Goal: Task Accomplishment & Management: Use online tool/utility

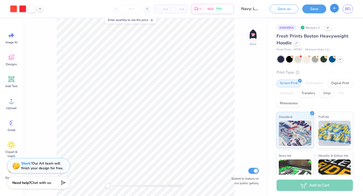
click at [337, 9] on button "button" at bounding box center [334, 8] width 9 height 9
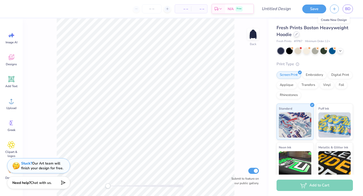
click at [298, 35] on div at bounding box center [297, 35] width 6 height 6
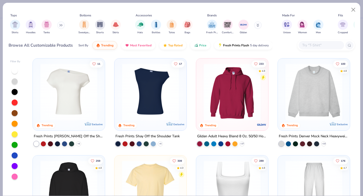
click at [322, 103] on img at bounding box center [314, 92] width 62 height 57
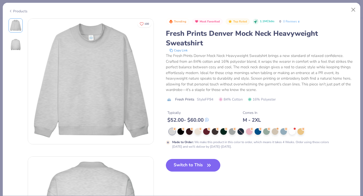
click at [190, 160] on div "Trending Most Favorited Top Rated 1.1M Clicks 0 0 Reviews Fresh Prints Denver M…" at bounding box center [260, 98] width 189 height 161
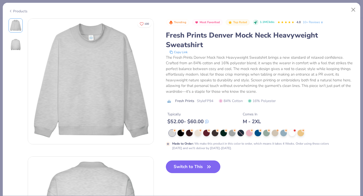
click at [193, 168] on button "Switch to This" at bounding box center [193, 167] width 55 height 13
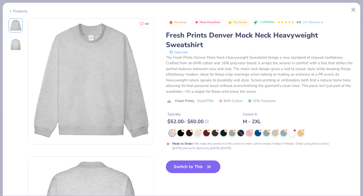
click at [194, 170] on button "Switch to This" at bounding box center [193, 167] width 55 height 13
click at [202, 169] on button "Switch to This" at bounding box center [193, 167] width 55 height 13
click at [354, 7] on button "Close" at bounding box center [354, 10] width 10 height 10
click at [351, 9] on button "Close" at bounding box center [354, 10] width 10 height 10
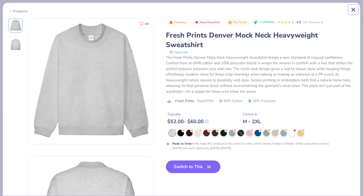
type textarea "x"
click at [307, 55] on div "The Fresh Prints Denver Mock Neck Heavyweight Sweatshirt brings a new standard …" at bounding box center [260, 75] width 189 height 40
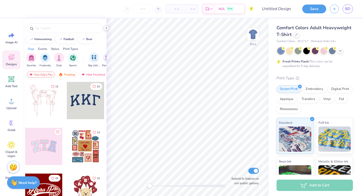
click at [106, 28] on icon at bounding box center [106, 28] width 4 height 4
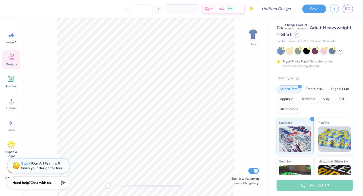
click at [294, 36] on div at bounding box center [297, 35] width 6 height 6
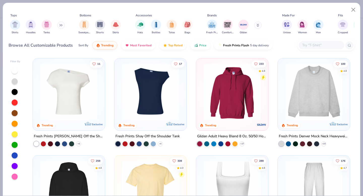
click at [325, 88] on img at bounding box center [314, 92] width 62 height 57
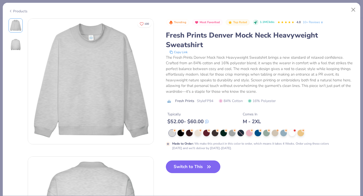
click at [192, 162] on button "Switch to This" at bounding box center [193, 167] width 55 height 13
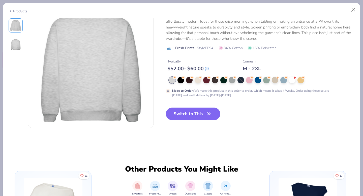
scroll to position [156, 0]
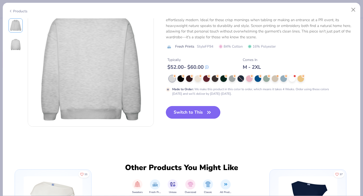
click at [209, 116] on icon "button" at bounding box center [209, 112] width 7 height 7
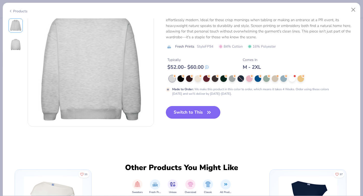
click at [209, 116] on icon "button" at bounding box center [209, 112] width 7 height 7
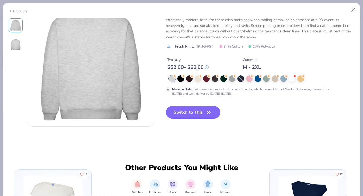
click at [209, 116] on icon "button" at bounding box center [209, 112] width 7 height 7
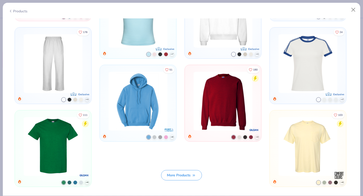
scroll to position [470, 0]
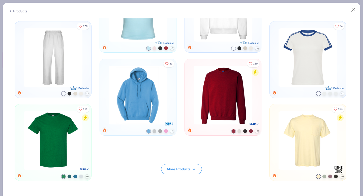
click at [236, 95] on img at bounding box center [223, 95] width 63 height 59
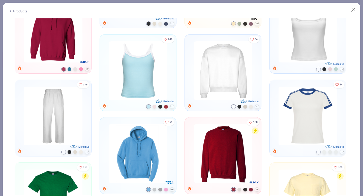
scroll to position [423, 0]
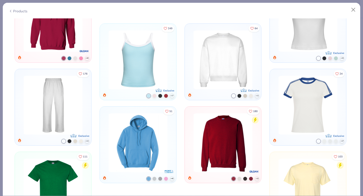
click at [239, 152] on img at bounding box center [223, 143] width 63 height 59
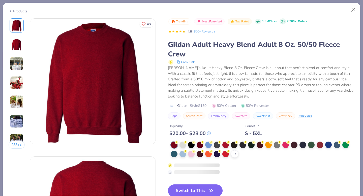
click at [264, 73] on div "[PERSON_NAME]'s Adult Heavy Blend 8 Oz. Fleece Crew is all about that perfect b…" at bounding box center [261, 82] width 187 height 34
click at [267, 68] on div "[PERSON_NAME]'s Adult Heavy Blend 8 Oz. Fleece Crew is all about that perfect b…" at bounding box center [261, 82] width 187 height 34
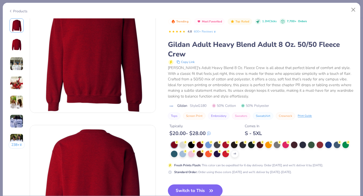
scroll to position [64, 0]
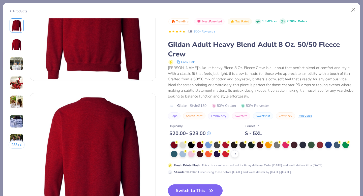
click at [204, 189] on button "Switch to This" at bounding box center [195, 191] width 55 height 13
click at [211, 188] on icon "button" at bounding box center [211, 190] width 7 height 7
click at [219, 192] on button "Switch to This" at bounding box center [195, 191] width 55 height 13
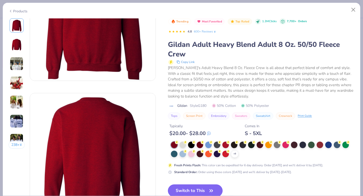
scroll to position [116, 0]
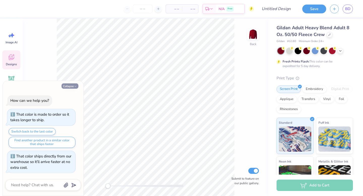
click at [70, 86] on button "Collapse" at bounding box center [70, 85] width 17 height 5
type textarea "x"
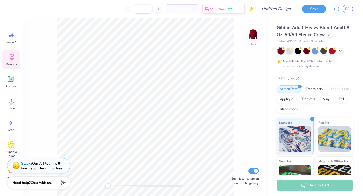
click at [145, 9] on input "number" at bounding box center [143, 8] width 20 height 9
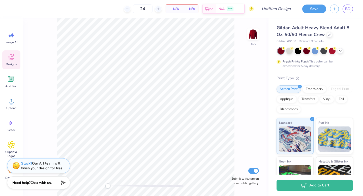
click at [235, 53] on div "Back Submit to feature on our public gallery." at bounding box center [146, 107] width 246 height 178
click at [177, 10] on span "N/A" at bounding box center [174, 8] width 10 height 5
click at [12, 63] on span "Designs" at bounding box center [11, 64] width 11 height 4
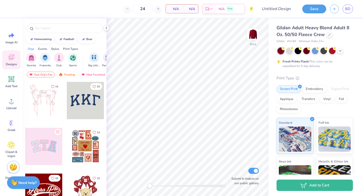
click at [97, 111] on div at bounding box center [85, 100] width 37 height 37
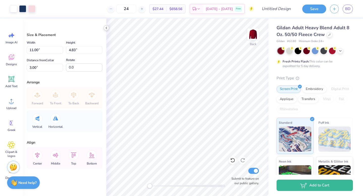
click at [106, 29] on icon at bounding box center [106, 28] width 4 height 4
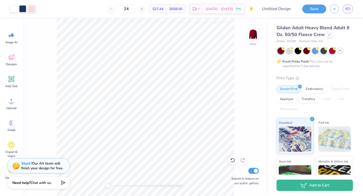
click at [341, 51] on icon at bounding box center [341, 50] width 4 height 4
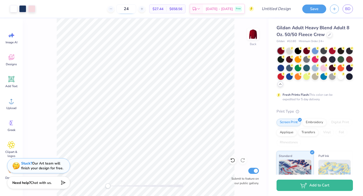
click at [136, 9] on input "24" at bounding box center [127, 8] width 20 height 9
type input "2"
click at [136, 9] on input "12" at bounding box center [127, 8] width 20 height 9
type input "1"
type input "3"
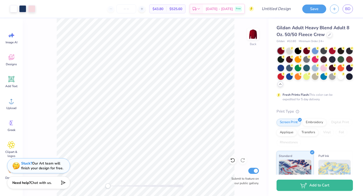
type input "4"
click at [322, 40] on span "Minimum Order: 24 +" at bounding box center [311, 41] width 25 height 4
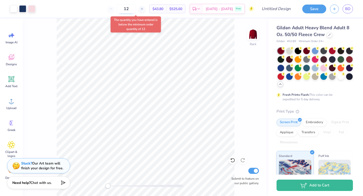
click at [136, 8] on input "12" at bounding box center [127, 8] width 20 height 9
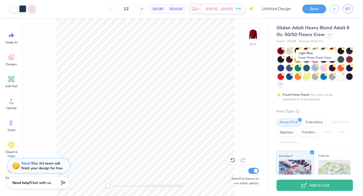
click at [313, 69] on div at bounding box center [315, 67] width 7 height 7
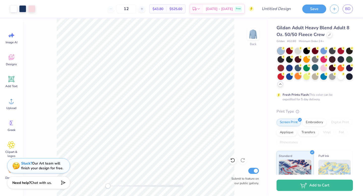
click at [297, 77] on div at bounding box center [298, 76] width 7 height 7
click at [326, 77] on div at bounding box center [324, 76] width 7 height 7
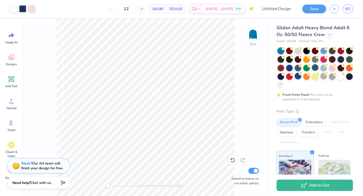
click at [263, 101] on div "Back Submit to feature on our public gallery." at bounding box center [146, 107] width 246 height 178
click at [348, 59] on div at bounding box center [349, 59] width 7 height 7
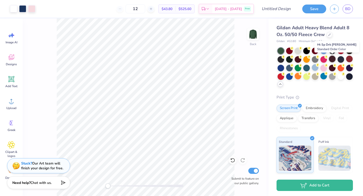
click at [332, 59] on div at bounding box center [332, 59] width 7 height 7
click at [279, 67] on div at bounding box center [281, 67] width 7 height 7
click at [241, 70] on div "Back Submit to feature on our public gallery." at bounding box center [146, 107] width 246 height 178
click at [329, 35] on icon at bounding box center [329, 34] width 3 height 3
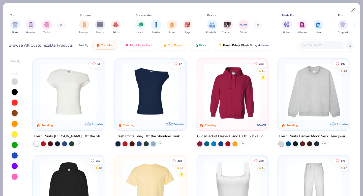
click at [324, 85] on img at bounding box center [314, 92] width 62 height 57
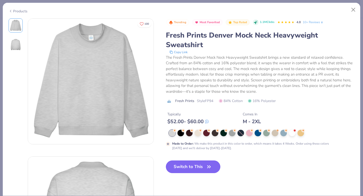
click at [197, 167] on button "Switch to This" at bounding box center [193, 167] width 55 height 13
type input "50"
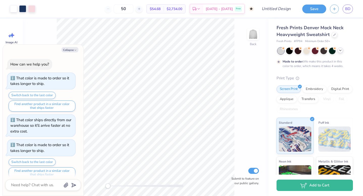
scroll to position [6, 0]
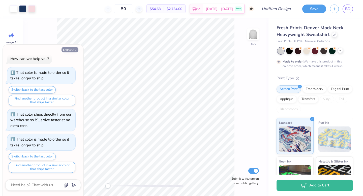
click at [72, 51] on button "Collapse" at bounding box center [70, 49] width 17 height 5
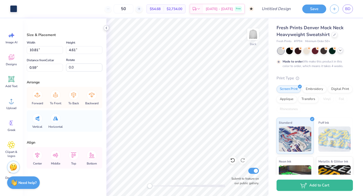
click at [105, 28] on icon at bounding box center [106, 28] width 4 height 4
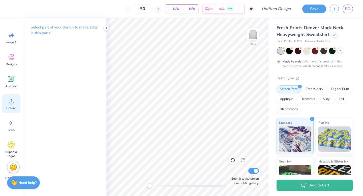
click at [13, 99] on icon at bounding box center [12, 101] width 8 height 8
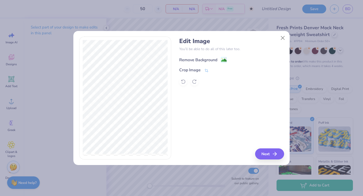
click at [210, 60] on div "Remove Background" at bounding box center [198, 60] width 38 height 6
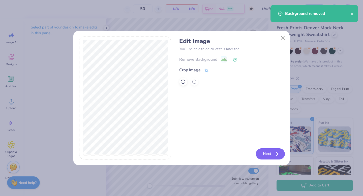
click at [275, 159] on button "Next" at bounding box center [270, 154] width 29 height 11
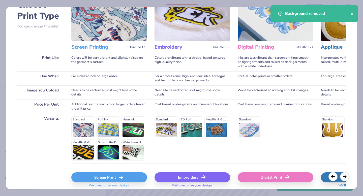
scroll to position [55, 0]
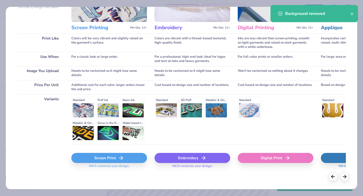
click at [101, 160] on div "Screen Print" at bounding box center [109, 158] width 76 height 10
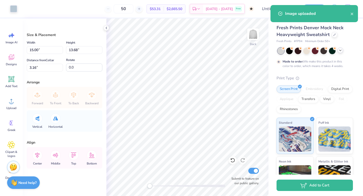
click at [107, 29] on icon at bounding box center [106, 28] width 4 height 4
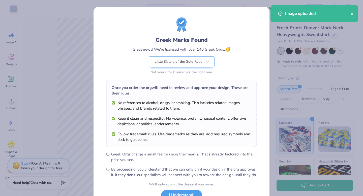
scroll to position [40, 0]
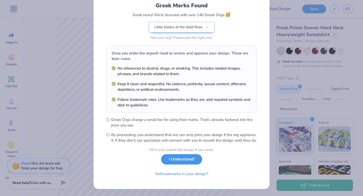
click at [193, 162] on button "I Understand!" at bounding box center [181, 159] width 41 height 10
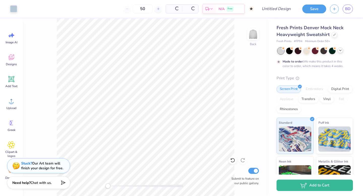
scroll to position [0, 0]
click at [341, 50] on polyline at bounding box center [341, 50] width 2 height 1
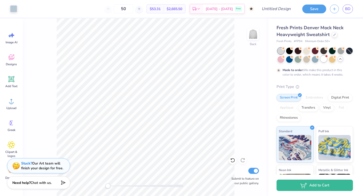
click at [323, 60] on div at bounding box center [324, 59] width 7 height 7
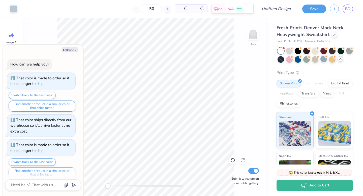
scroll to position [116, 0]
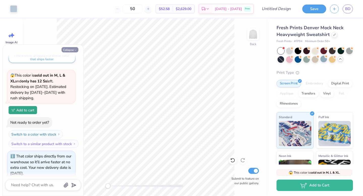
click at [78, 50] on button "Collapse" at bounding box center [70, 49] width 17 height 5
type textarea "x"
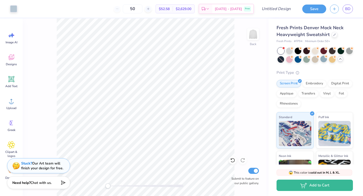
type input "10.84"
type input "9.89"
click at [237, 86] on div "Back Submit to feature on our public gallery." at bounding box center [146, 107] width 246 height 178
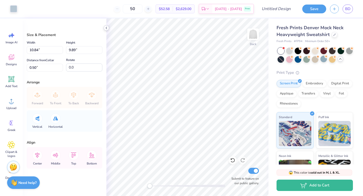
click at [106, 29] on icon at bounding box center [106, 28] width 4 height 4
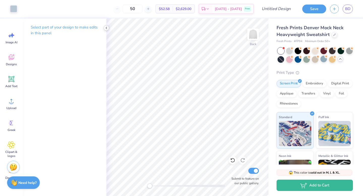
click at [104, 28] on div at bounding box center [107, 28] width 6 height 6
click at [108, 29] on icon at bounding box center [106, 28] width 4 height 4
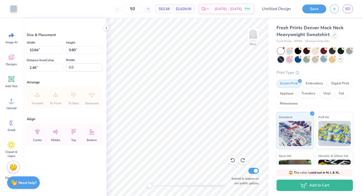
type input "2.02"
click at [106, 25] on div at bounding box center [107, 28] width 6 height 6
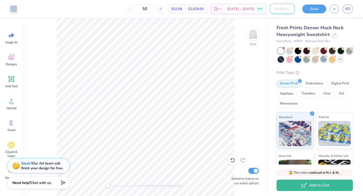
click at [284, 10] on input "Design Title" at bounding box center [282, 9] width 25 height 10
type input "Lsgr blue and white"
click at [319, 9] on button "Save" at bounding box center [314, 8] width 24 height 9
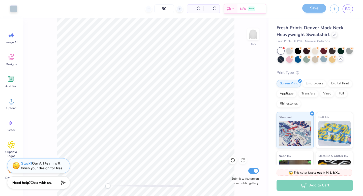
scroll to position [0, 0]
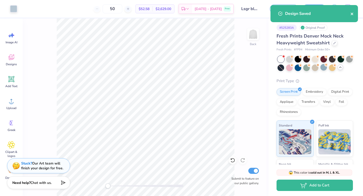
click at [352, 16] on icon "close" at bounding box center [353, 14] width 4 height 4
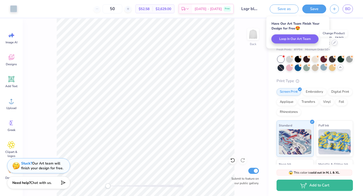
click at [335, 44] on div at bounding box center [335, 43] width 6 height 6
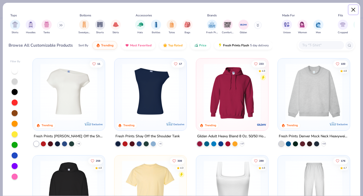
click at [356, 11] on button "Close" at bounding box center [354, 10] width 10 height 10
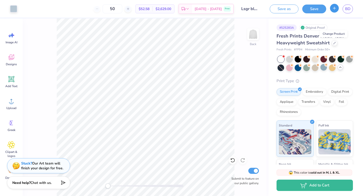
click at [335, 11] on button "button" at bounding box center [334, 8] width 9 height 9
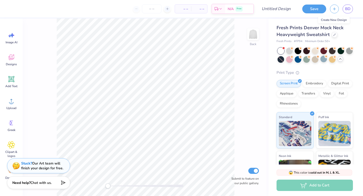
click at [341, 59] on polyline at bounding box center [341, 59] width 2 height 1
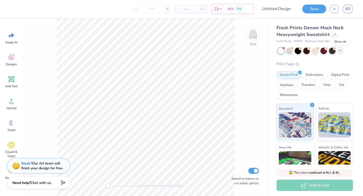
click at [342, 52] on icon at bounding box center [341, 50] width 4 height 4
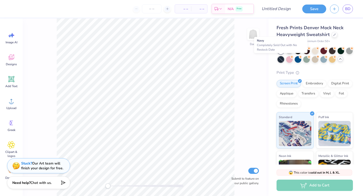
click at [283, 60] on div at bounding box center [281, 59] width 7 height 7
click at [280, 60] on div at bounding box center [281, 59] width 7 height 7
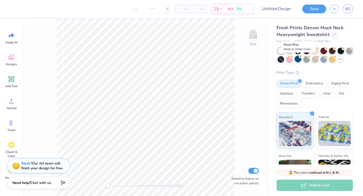
click at [298, 57] on div at bounding box center [298, 59] width 7 height 7
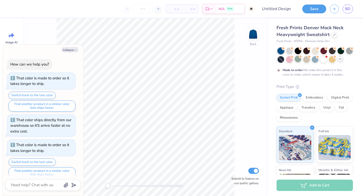
scroll to position [149, 0]
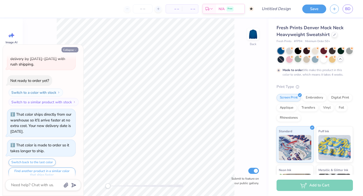
click at [74, 50] on icon "button" at bounding box center [75, 50] width 3 height 3
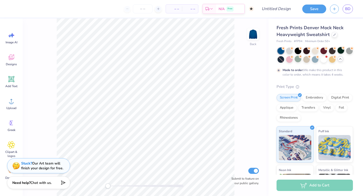
click at [339, 51] on div at bounding box center [341, 50] width 7 height 7
click at [292, 60] on div at bounding box center [289, 59] width 7 height 7
click at [299, 61] on div at bounding box center [298, 59] width 7 height 7
click at [317, 62] on div at bounding box center [315, 55] width 75 height 15
click at [306, 53] on div at bounding box center [306, 50] width 7 height 7
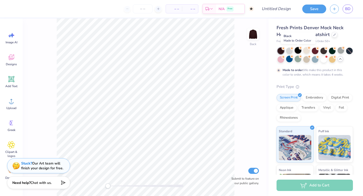
click at [298, 52] on div at bounding box center [298, 50] width 7 height 7
click at [340, 52] on div at bounding box center [341, 50] width 7 height 7
click at [286, 51] on div at bounding box center [289, 50] width 7 height 7
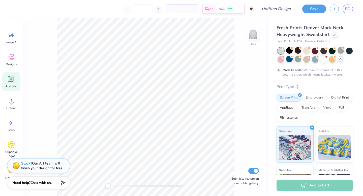
click at [9, 79] on icon at bounding box center [11, 79] width 5 height 5
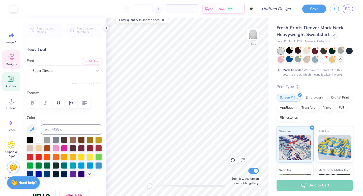
click at [12, 61] on icon at bounding box center [12, 57] width 8 height 8
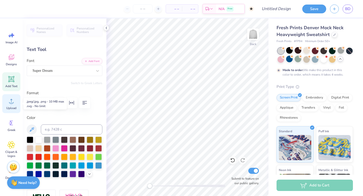
click at [16, 106] on span "Upload" at bounding box center [11, 108] width 10 height 4
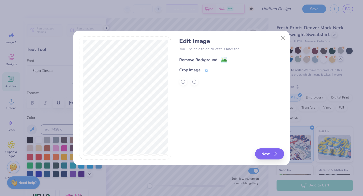
click at [202, 60] on div "Remove Background" at bounding box center [198, 60] width 38 height 6
click at [183, 83] on icon at bounding box center [183, 82] width 4 height 5
click at [284, 39] on button "Close" at bounding box center [283, 38] width 10 height 10
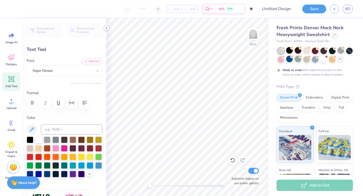
click at [105, 29] on icon at bounding box center [106, 28] width 4 height 4
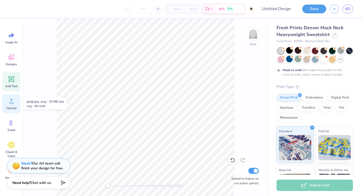
click at [9, 102] on icon at bounding box center [12, 101] width 8 height 8
click at [336, 36] on div "Fresh Prints Denver Mock Neck Heavyweight Sweatshirt" at bounding box center [315, 31] width 76 height 14
click at [335, 35] on div at bounding box center [335, 35] width 6 height 6
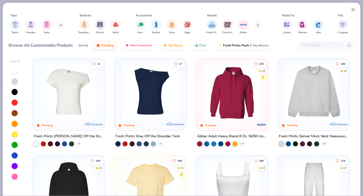
scroll to position [70, 0]
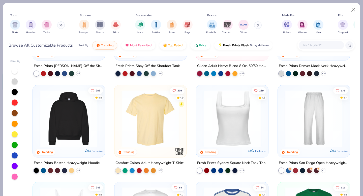
click at [76, 130] on img at bounding box center [69, 118] width 62 height 57
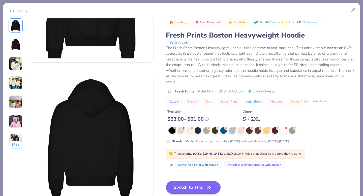
scroll to position [92, 0]
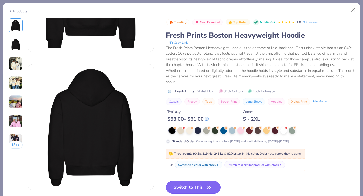
click at [197, 187] on button "Switch to This" at bounding box center [193, 187] width 55 height 13
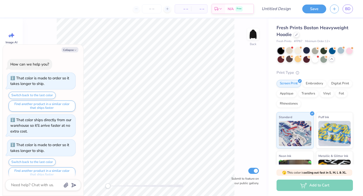
scroll to position [175, 0]
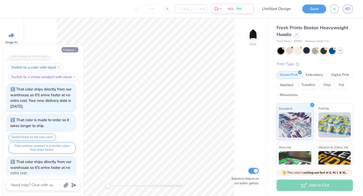
click at [71, 49] on button "Collapse" at bounding box center [70, 49] width 17 height 5
type textarea "x"
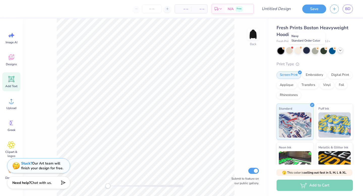
click at [307, 52] on div at bounding box center [306, 50] width 7 height 7
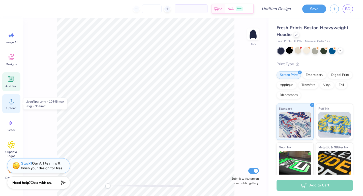
click at [12, 102] on circle at bounding box center [12, 103] width 4 height 4
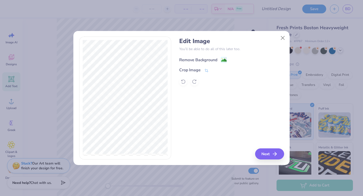
click at [208, 61] on div "Remove Background" at bounding box center [198, 60] width 38 height 6
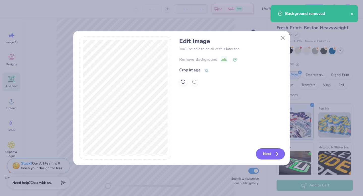
click at [272, 152] on button "Next" at bounding box center [270, 154] width 29 height 11
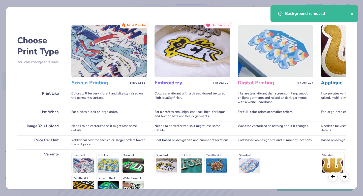
scroll to position [55, 0]
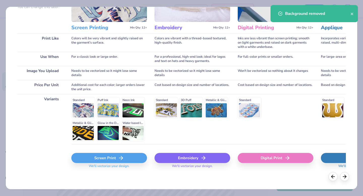
click at [113, 161] on div "Screen Print" at bounding box center [109, 158] width 76 height 10
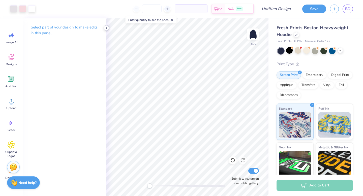
click at [252, 36] on img at bounding box center [253, 34] width 10 height 10
click at [106, 26] on icon at bounding box center [106, 28] width 4 height 4
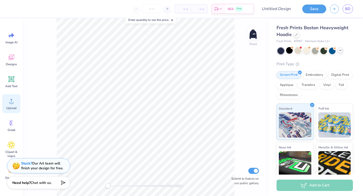
click at [17, 102] on div "Upload" at bounding box center [11, 103] width 18 height 19
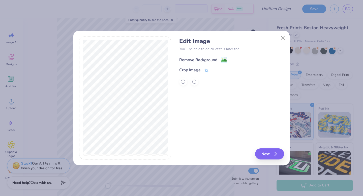
click at [203, 61] on div "Remove Background" at bounding box center [198, 60] width 38 height 6
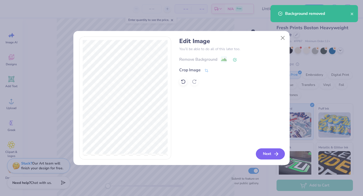
click at [262, 150] on button "Next" at bounding box center [270, 154] width 29 height 11
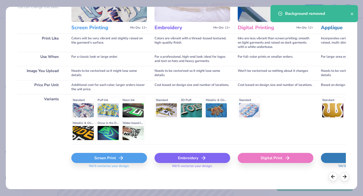
click at [107, 155] on div "Screen Print" at bounding box center [109, 158] width 76 height 10
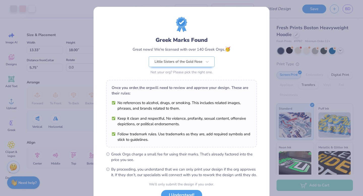
click at [214, 103] on body "Art colors – – Per Item – – Total Est. Delivery N/A Free Design Title Save BD I…" at bounding box center [181, 98] width 363 height 196
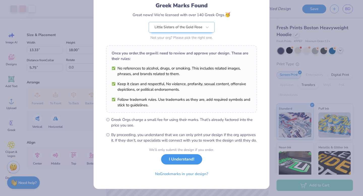
click at [191, 159] on button "I Understand!" at bounding box center [181, 159] width 41 height 10
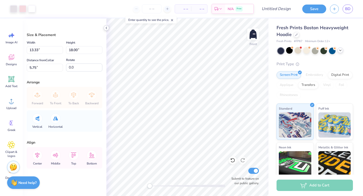
click at [107, 26] on icon at bounding box center [106, 28] width 4 height 4
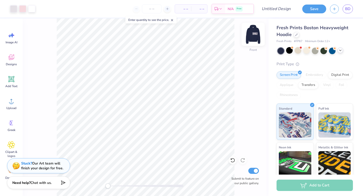
click at [252, 41] on img at bounding box center [253, 34] width 20 height 20
click at [282, 9] on input "Design Title" at bounding box center [282, 9] width 25 height 10
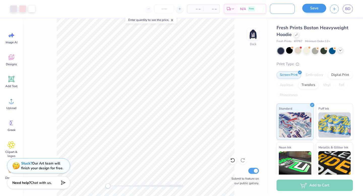
type input "1992 pink gingham"
click at [321, 9] on button "Save" at bounding box center [314, 8] width 24 height 9
click at [252, 39] on img at bounding box center [253, 34] width 20 height 20
type textarea "x"
